Goal: Information Seeking & Learning: Learn about a topic

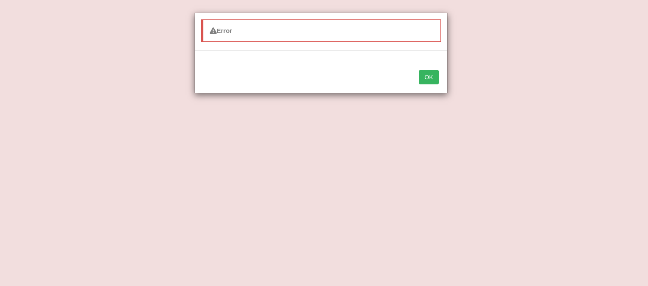
click at [432, 77] on button "OK" at bounding box center [428, 77] width 19 height 14
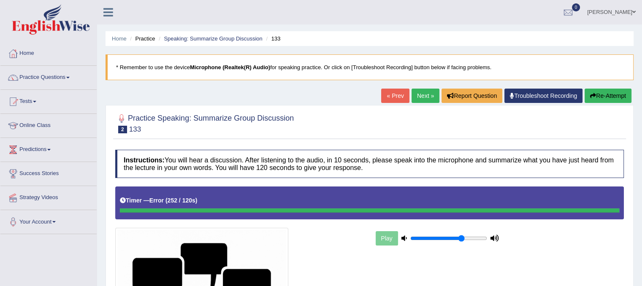
click at [603, 93] on button "Re-Attempt" at bounding box center [607, 96] width 47 height 14
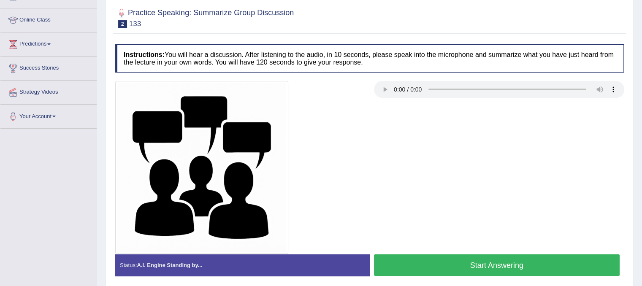
scroll to position [106, 0]
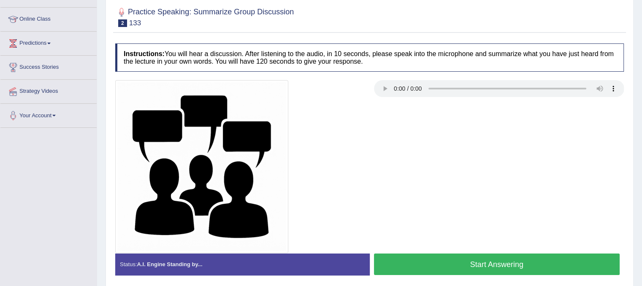
click at [460, 262] on button "Start Answering" at bounding box center [497, 265] width 246 height 22
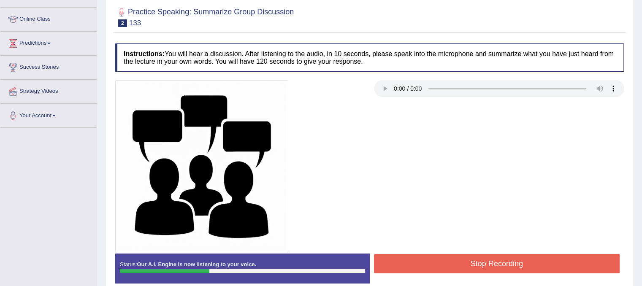
click at [460, 262] on button "Stop Recording" at bounding box center [497, 263] width 246 height 19
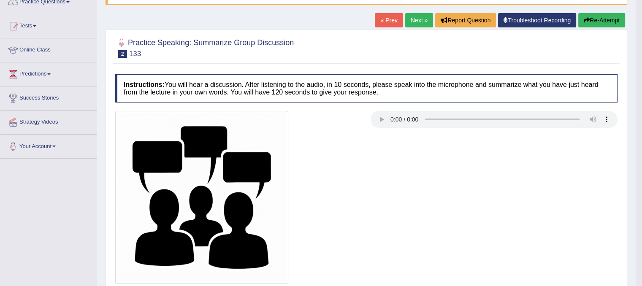
scroll to position [86, 0]
